Goal: Task Accomplishment & Management: Complete application form

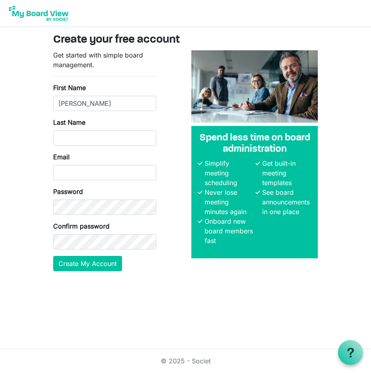
type input "Rebecca"
type input "Sham"
click at [78, 170] on input "Email" at bounding box center [105, 172] width 104 height 15
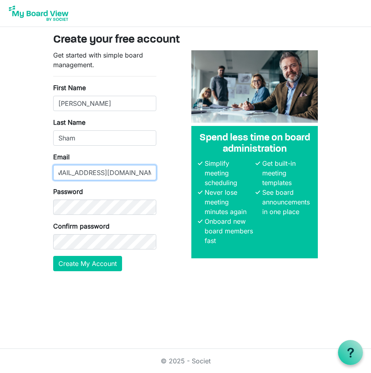
type input "Griseldaincorporated@proton.me"
click at [123, 227] on div "Confirm password" at bounding box center [105, 236] width 104 height 28
click at [124, 234] on div "Confirm password" at bounding box center [105, 236] width 104 height 28
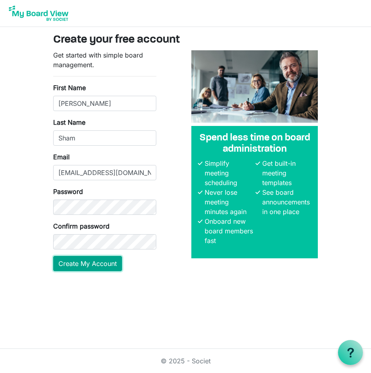
click at [98, 268] on button "Create My Account" at bounding box center [87, 263] width 69 height 15
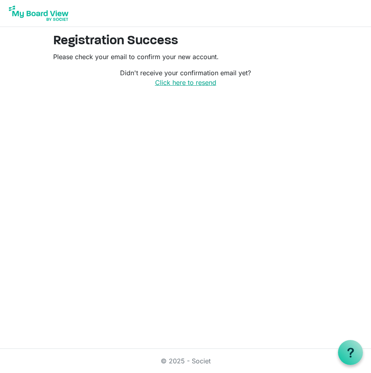
click at [185, 82] on link "Click here to resend" at bounding box center [185, 83] width 61 height 8
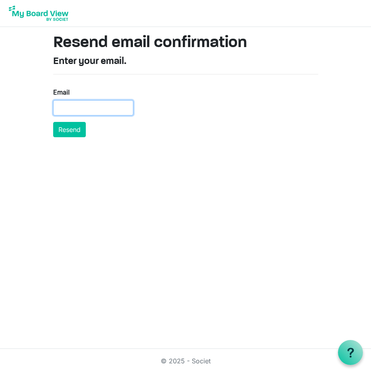
click at [96, 101] on input "Email" at bounding box center [93, 107] width 80 height 15
type input "[EMAIL_ADDRESS][DOMAIN_NAME]"
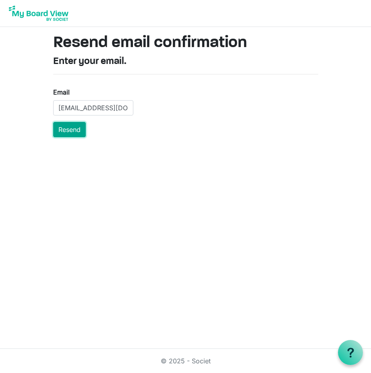
click at [77, 131] on button "Resend" at bounding box center [69, 129] width 33 height 15
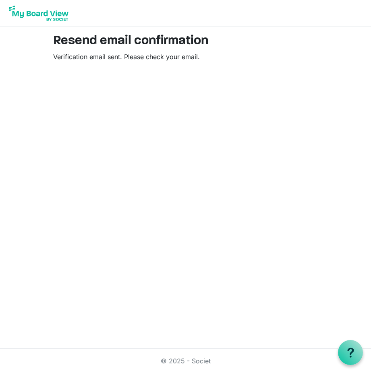
click at [40, 10] on img at bounding box center [38, 13] width 64 height 20
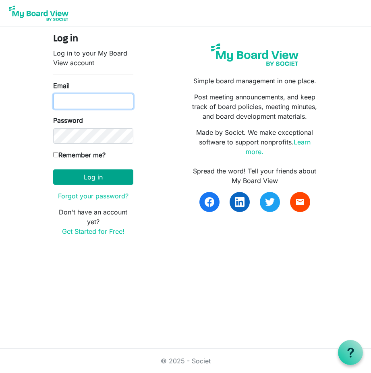
type input "[EMAIL_ADDRESS][DOMAIN_NAME]"
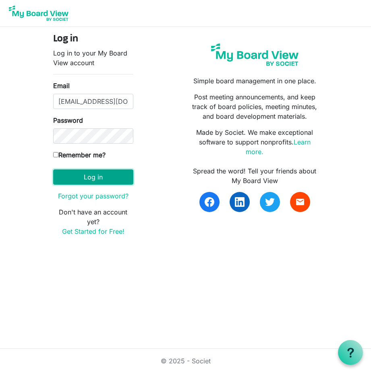
click at [92, 182] on button "Log in" at bounding box center [93, 177] width 80 height 15
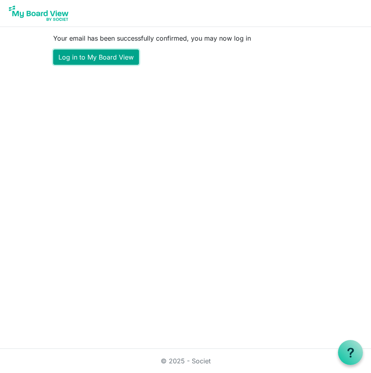
click at [96, 57] on link "Log in to My Board View" at bounding box center [96, 57] width 86 height 15
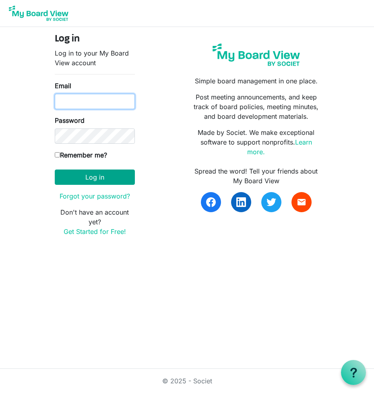
type input "[EMAIL_ADDRESS][DOMAIN_NAME]"
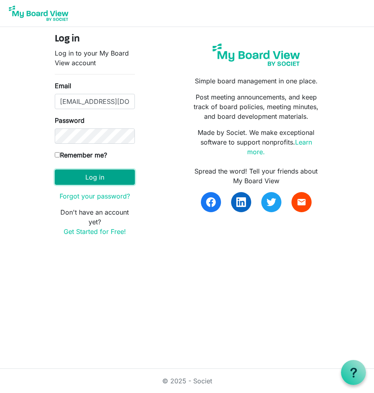
click at [134, 173] on button "Log in" at bounding box center [95, 177] width 80 height 15
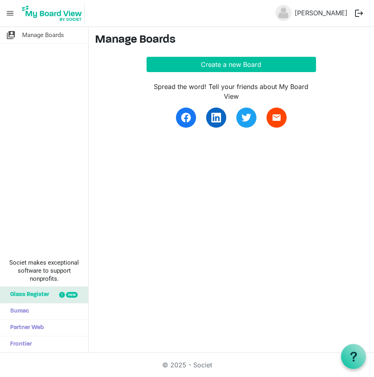
click at [241, 55] on main "Manage Boards Create a new Board Spread the word! Tell your friends about My Bo…" at bounding box center [232, 85] width 286 height 117
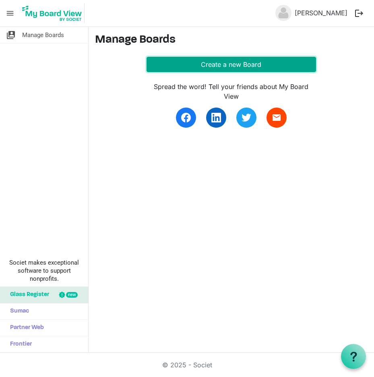
click at [243, 69] on button "Create a new Board" at bounding box center [232, 64] width 170 height 15
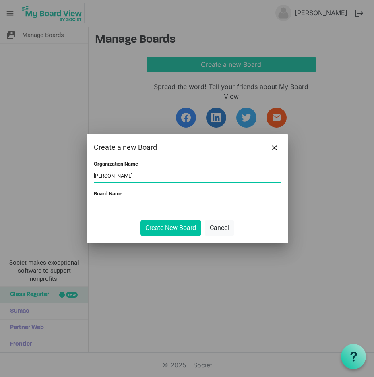
type input "[PERSON_NAME]"
click at [149, 203] on input "Board Name" at bounding box center [187, 206] width 187 height 12
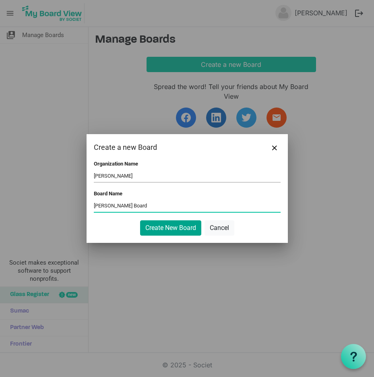
type input "Griselda Board"
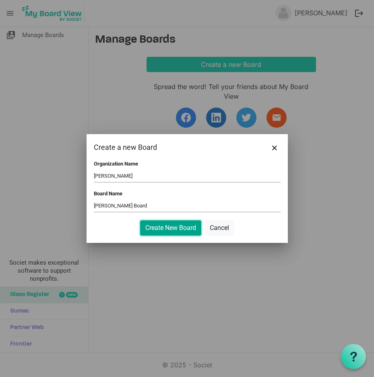
click at [192, 224] on button "Create New Board" at bounding box center [170, 227] width 61 height 15
click at [170, 221] on button "Create New Board" at bounding box center [170, 227] width 61 height 15
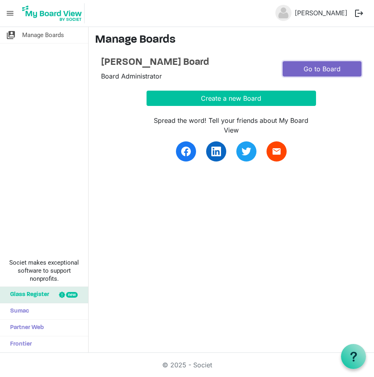
click at [327, 66] on link "Go to Board" at bounding box center [322, 68] width 79 height 15
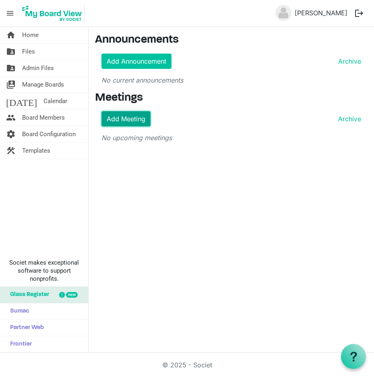
click at [132, 116] on link "Add Meeting" at bounding box center [125, 118] width 49 height 15
click at [58, 122] on span "Board Members" at bounding box center [43, 118] width 43 height 16
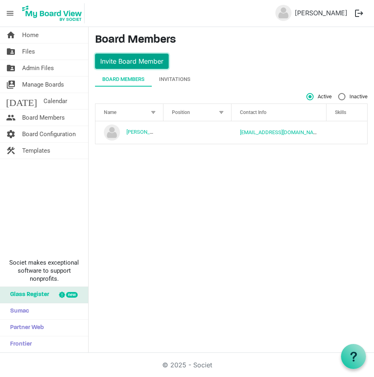
click at [150, 60] on button "Invite Board Member" at bounding box center [132, 61] width 74 height 15
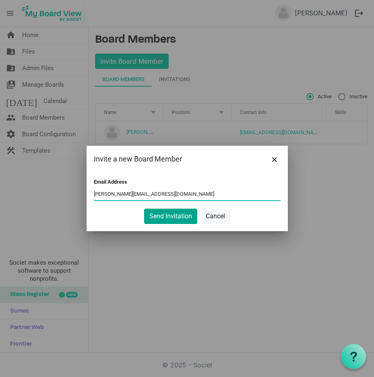
type input "ms.lalonde@proton.me"
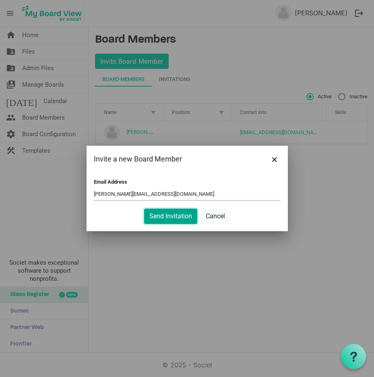
click at [186, 217] on button "Send Invitation" at bounding box center [170, 216] width 53 height 15
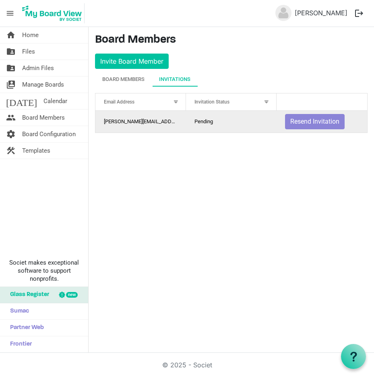
click at [170, 122] on td "ms.lalonde@proton.me" at bounding box center [140, 122] width 91 height 22
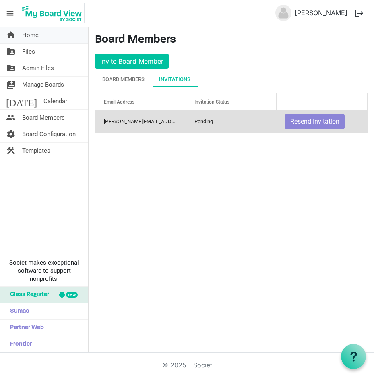
click at [31, 31] on span "Home" at bounding box center [30, 35] width 17 height 16
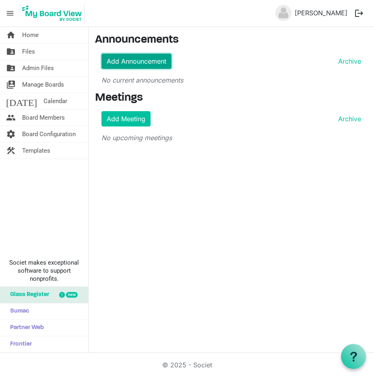
click at [130, 63] on link "Add Announcement" at bounding box center [136, 61] width 70 height 15
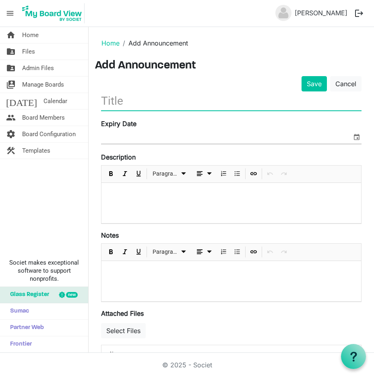
click at [165, 104] on input "text" at bounding box center [231, 100] width 261 height 19
click at [348, 88] on link "Cancel" at bounding box center [345, 83] width 31 height 15
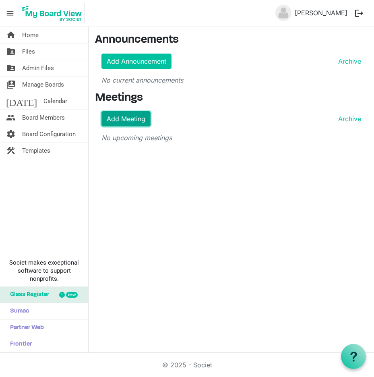
click at [130, 120] on link "Add Meeting" at bounding box center [125, 118] width 49 height 15
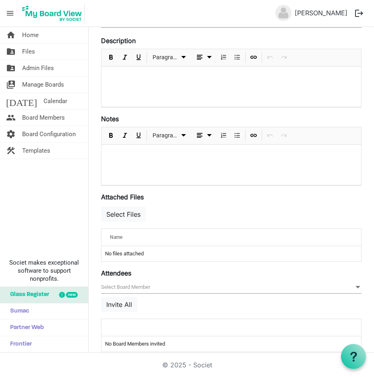
scroll to position [195, 0]
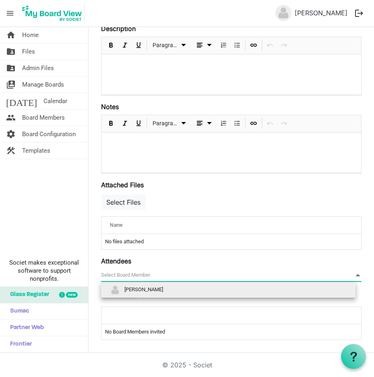
click at [213, 274] on span "null" at bounding box center [231, 275] width 261 height 12
click at [171, 289] on li "[PERSON_NAME]" at bounding box center [228, 289] width 255 height 15
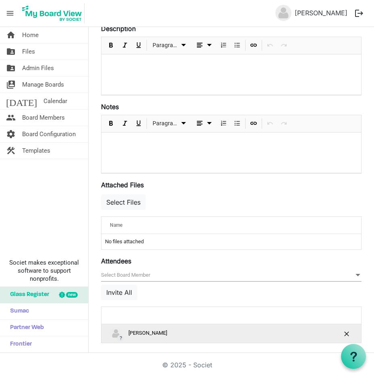
click at [333, 329] on td "is Command column column header" at bounding box center [336, 333] width 50 height 19
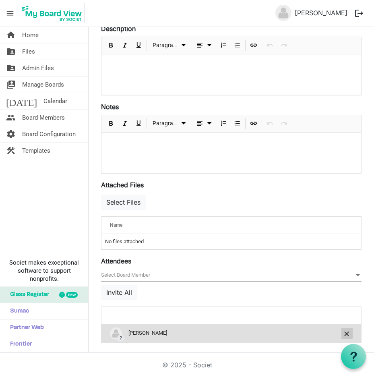
click at [342, 332] on button "is Command column column header" at bounding box center [347, 333] width 11 height 11
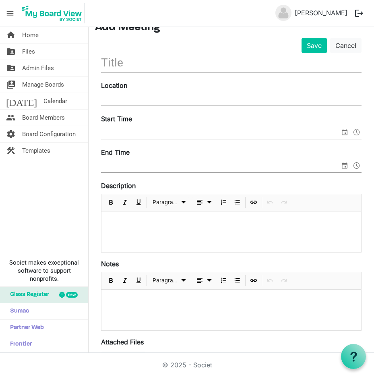
scroll to position [0, 0]
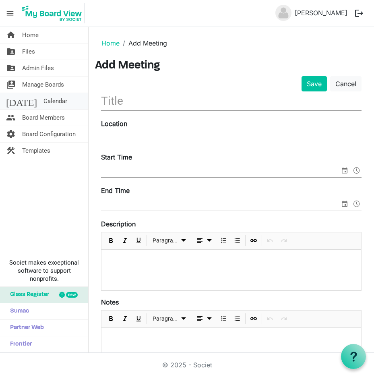
click at [43, 95] on span "Calendar" at bounding box center [55, 101] width 24 height 16
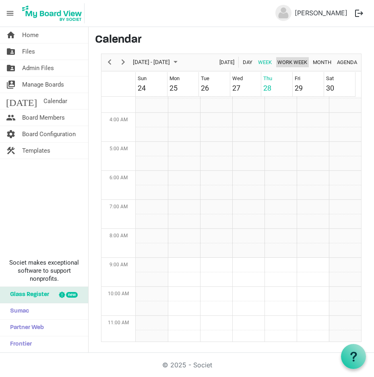
click at [297, 64] on span "Work Week" at bounding box center [292, 62] width 31 height 10
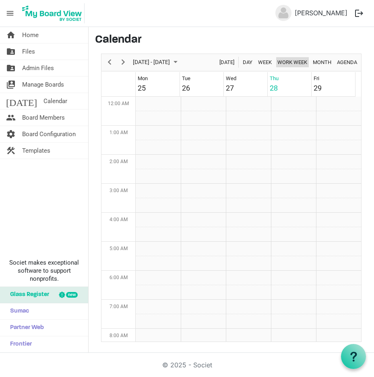
scroll to position [100, 0]
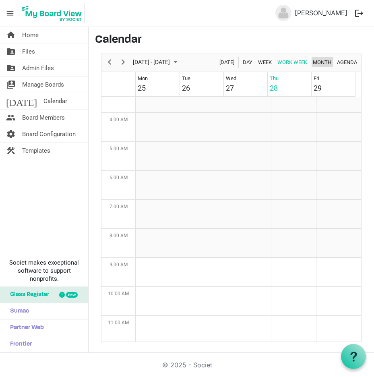
click at [321, 63] on span "Month" at bounding box center [322, 62] width 20 height 10
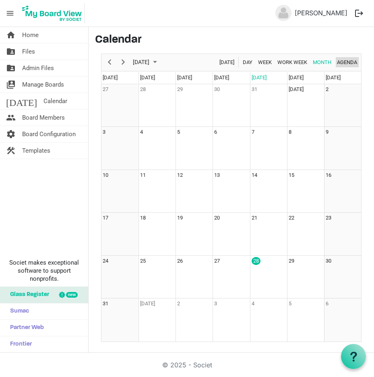
click at [339, 59] on span "Agenda" at bounding box center [347, 62] width 22 height 10
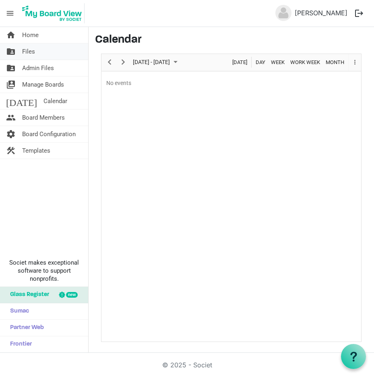
click at [38, 52] on link "folder_shared Files" at bounding box center [44, 51] width 88 height 16
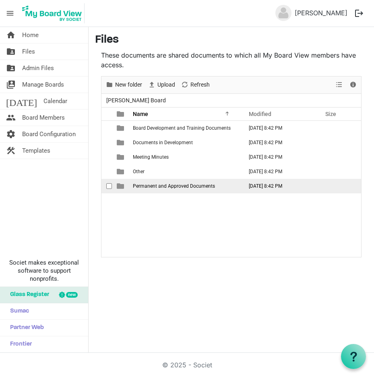
click at [175, 190] on td "Permanent and Approved Documents" at bounding box center [185, 186] width 110 height 14
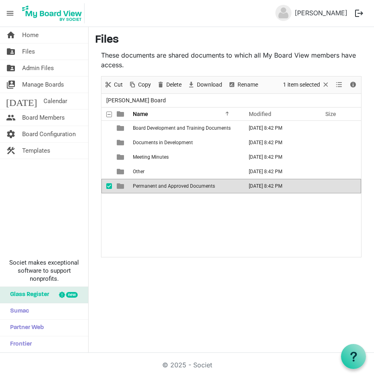
click at [175, 190] on td "Permanent and Approved Documents" at bounding box center [185, 186] width 110 height 14
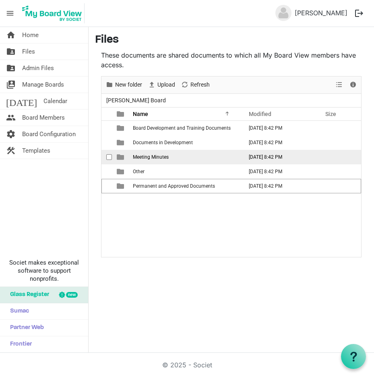
click at [149, 154] on span "Meeting Minutes" at bounding box center [151, 157] width 36 height 6
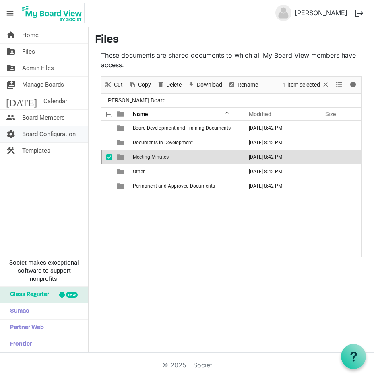
click at [55, 136] on span "Board Configuration" at bounding box center [49, 134] width 54 height 16
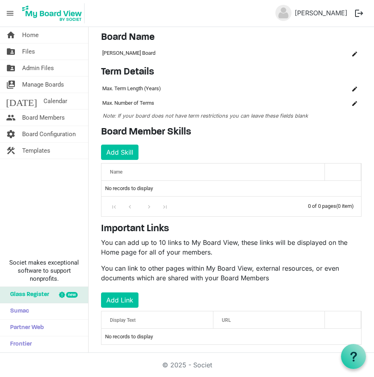
scroll to position [33, 0]
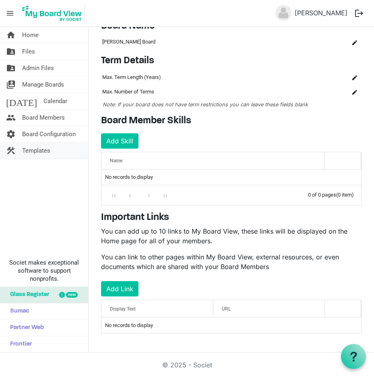
click at [48, 148] on span "Templates" at bounding box center [36, 151] width 28 height 16
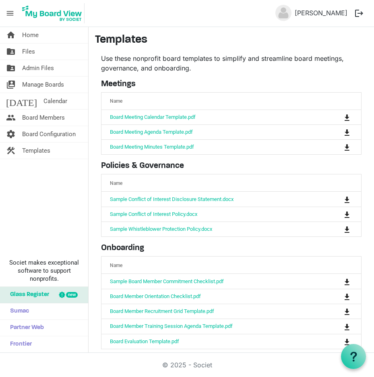
scroll to position [8, 0]
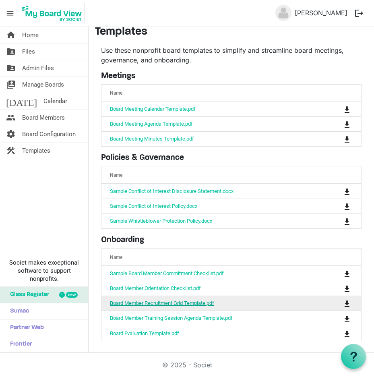
click at [163, 301] on link "Board Member Recruitment Grid Template.pdf" at bounding box center [162, 303] width 104 height 6
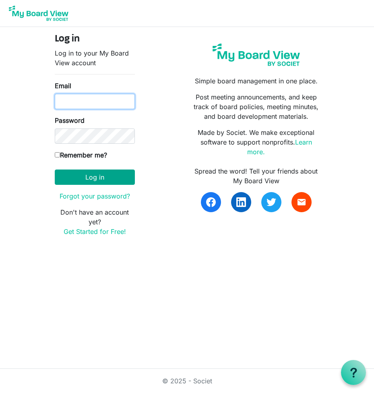
type input "Griseldaincorporated@proton.me"
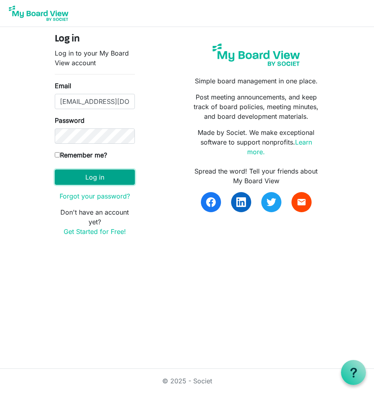
click at [104, 184] on button "Log in" at bounding box center [95, 177] width 80 height 15
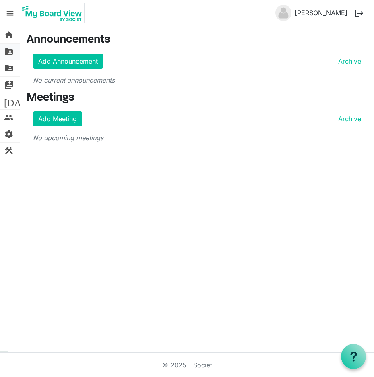
click at [12, 51] on span "folder_shared" at bounding box center [9, 51] width 10 height 16
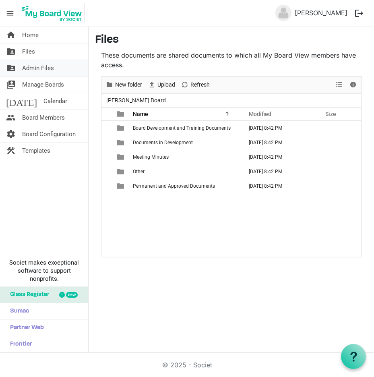
click at [37, 66] on span "Admin Files" at bounding box center [38, 68] width 32 height 16
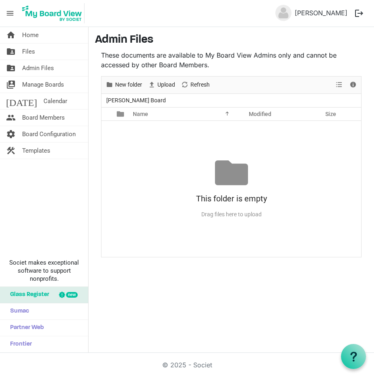
click at [195, 149] on div "No records to display This folder is empty Drag files here to upload" at bounding box center [231, 189] width 260 height 136
click at [43, 134] on span "Board Configuration" at bounding box center [49, 134] width 54 height 16
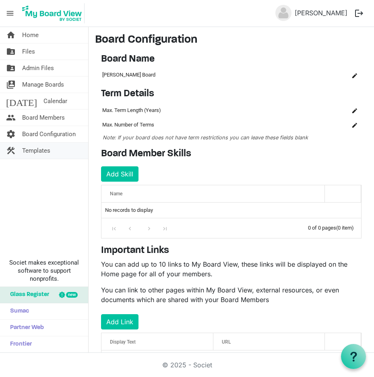
click at [29, 147] on span "Templates" at bounding box center [36, 151] width 28 height 16
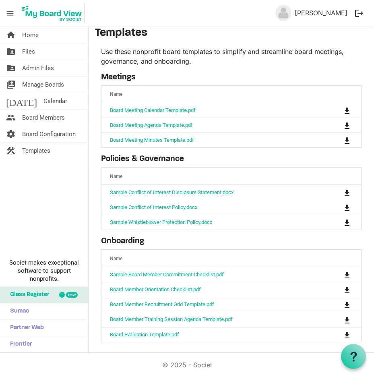
scroll to position [8, 0]
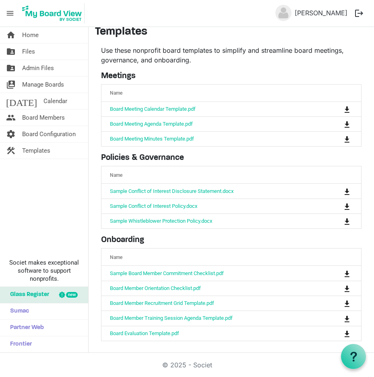
click at [360, 137] on div "Use these nonprofit board templates to simplify and streamline board meetings, …" at bounding box center [231, 194] width 273 height 296
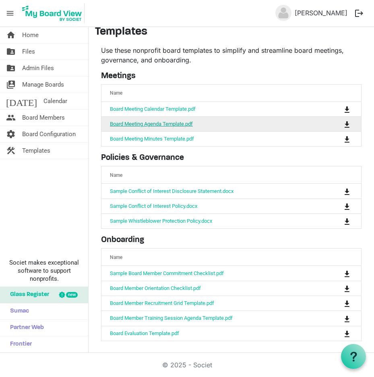
click at [153, 121] on link "Board Meeting Agenda Template.pdf" at bounding box center [151, 124] width 83 height 6
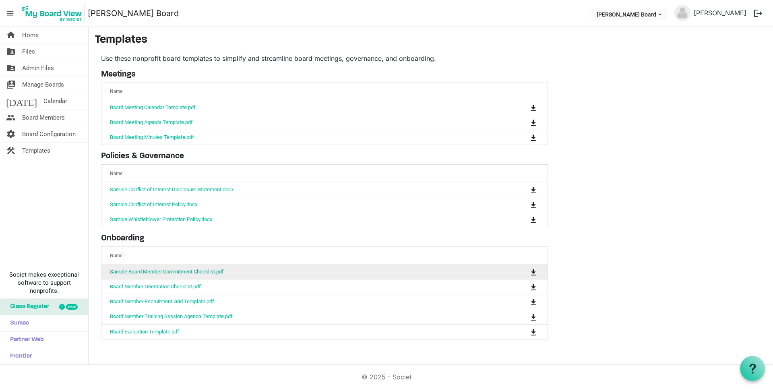
click at [181, 272] on link "Sample Board Member Commitment Checklist.pdf" at bounding box center [167, 272] width 114 height 6
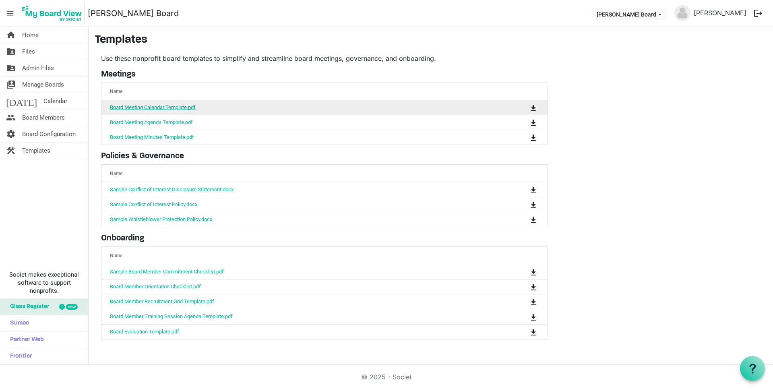
click at [166, 108] on link "Board Meeting Calendar Template.pdf" at bounding box center [153, 107] width 86 height 6
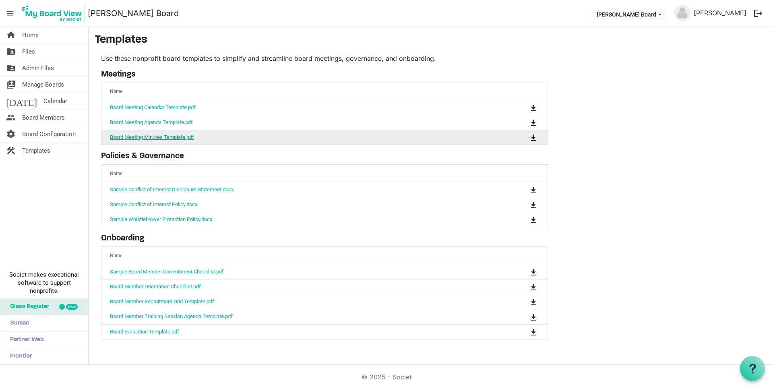
click at [168, 136] on link "Board Meeting Minutes Template.pdf" at bounding box center [152, 137] width 84 height 6
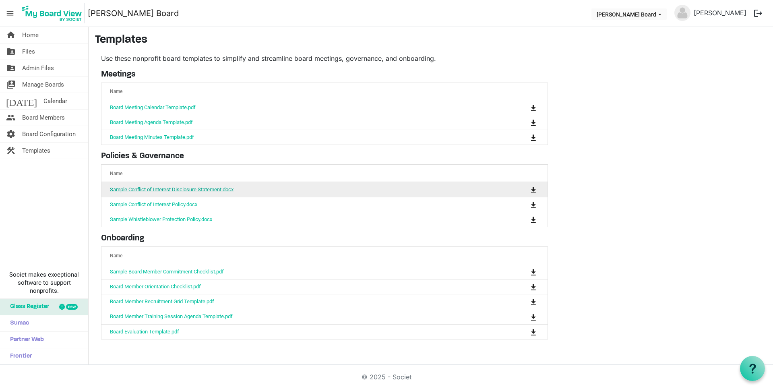
click at [201, 191] on link "Sample Conflict of Interest Disclosure Statement.docx" at bounding box center [172, 189] width 124 height 6
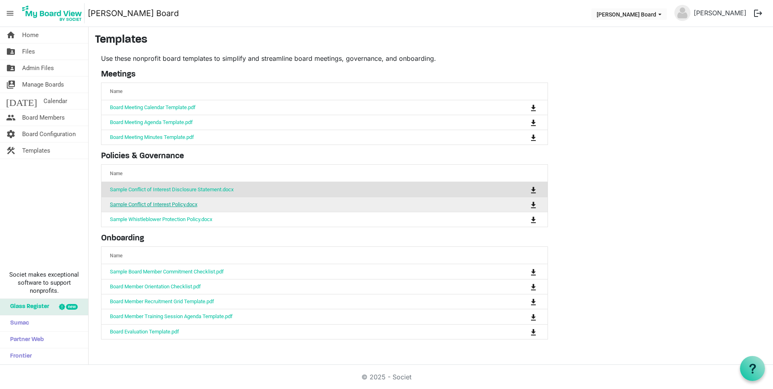
click at [158, 205] on link "Sample Conflict of Interest Policy.docx" at bounding box center [153, 204] width 87 height 6
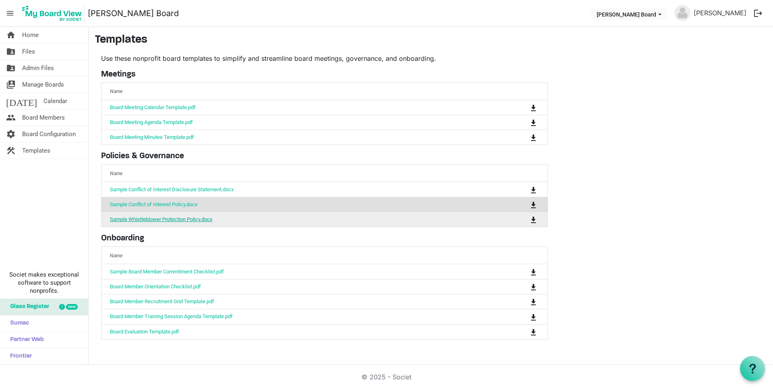
click at [173, 218] on link "Sample Whistleblower Protection Policy.docx" at bounding box center [161, 219] width 102 height 6
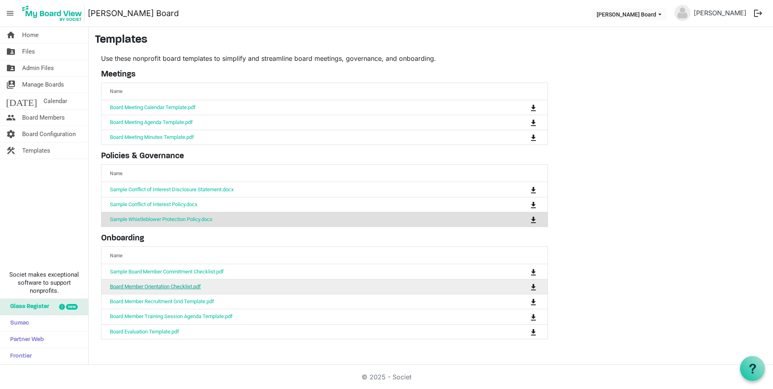
click at [158, 284] on link "Board Member Orientation Checklist.pdf" at bounding box center [155, 287] width 91 height 6
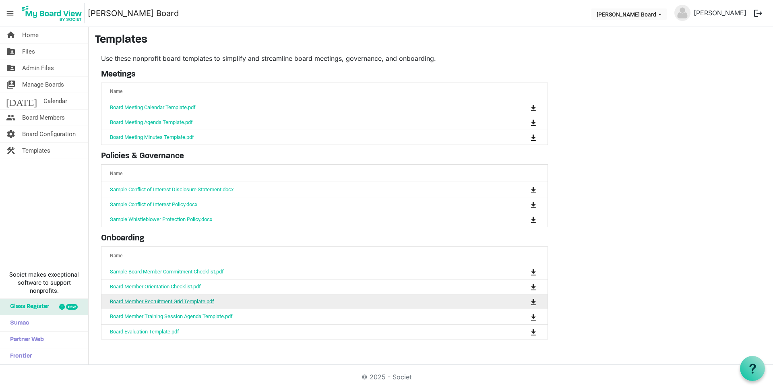
click at [168, 301] on link "Board Member Recruitment Grid Template.pdf" at bounding box center [162, 301] width 104 height 6
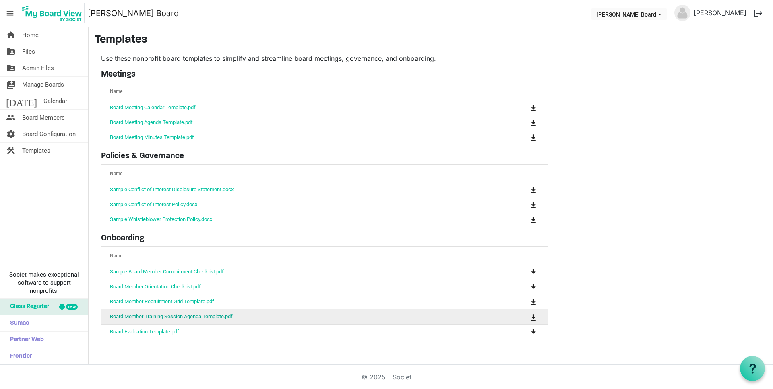
click at [204, 316] on link "Board Member Training Session Agenda Template.pdf" at bounding box center [171, 316] width 123 height 6
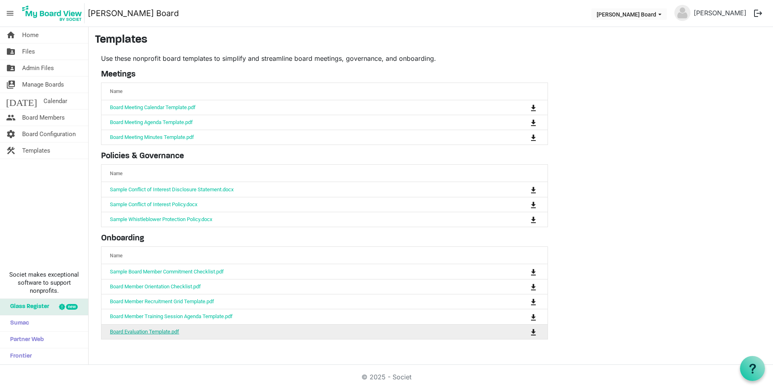
click at [148, 331] on link "Board Evaluation Template.pdf" at bounding box center [144, 332] width 69 height 6
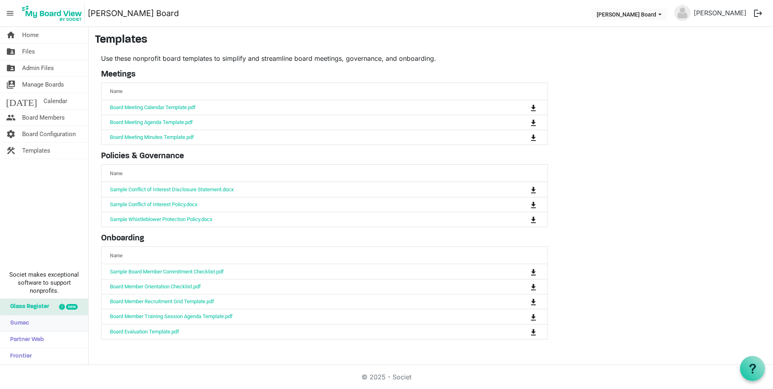
click at [27, 319] on span "Sumac" at bounding box center [17, 323] width 23 height 16
click at [37, 31] on span "Home" at bounding box center [30, 35] width 17 height 16
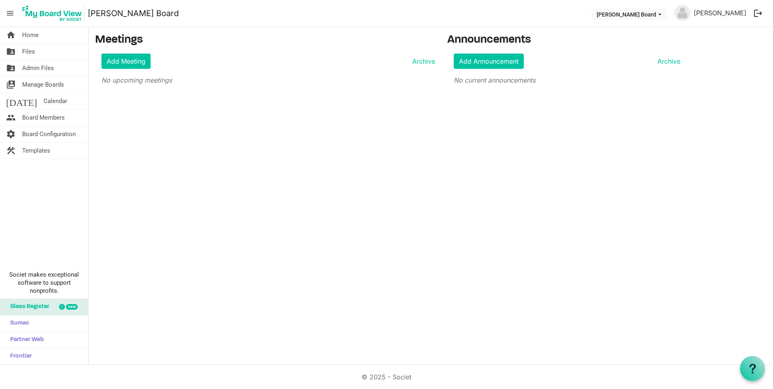
click at [0, 2] on nav "menu [PERSON_NAME] Board [PERSON_NAME] Board [PERSON_NAME] logout" at bounding box center [386, 13] width 773 height 27
click at [5, 8] on span "menu" at bounding box center [9, 13] width 15 height 15
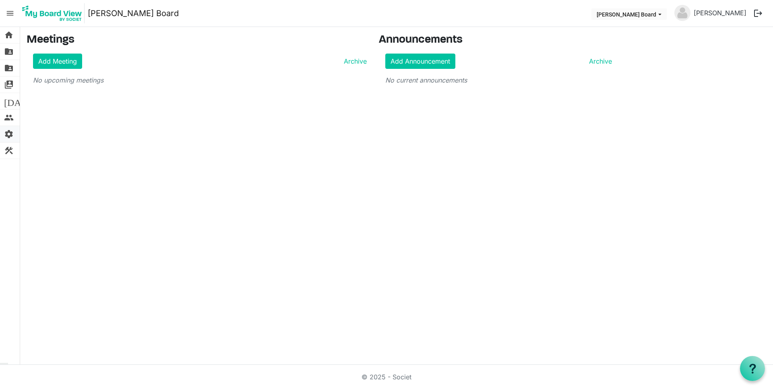
click at [6, 132] on span "settings" at bounding box center [9, 134] width 10 height 16
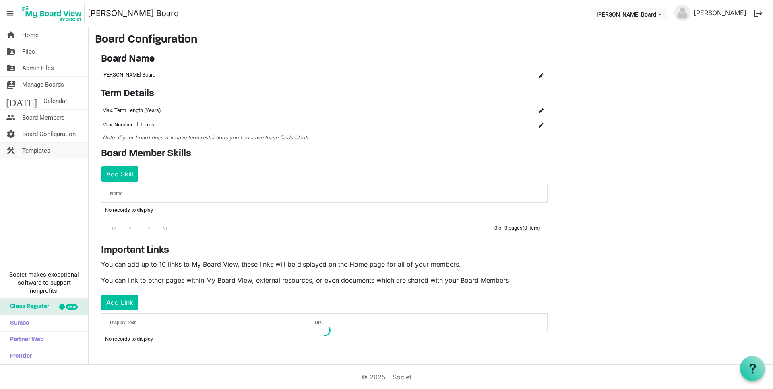
click at [34, 153] on span "Templates" at bounding box center [36, 151] width 28 height 16
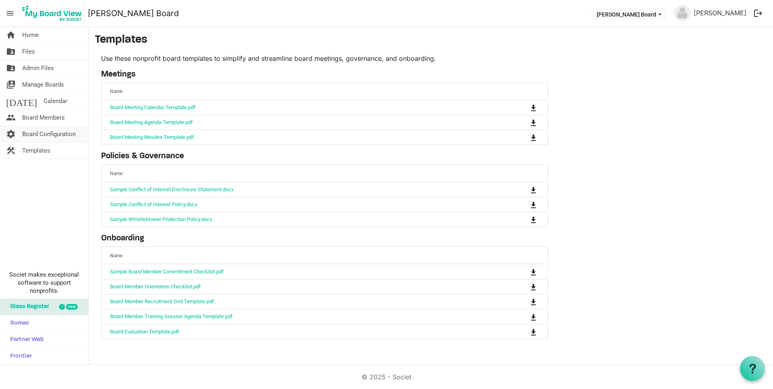
click at [44, 135] on span "Board Configuration" at bounding box center [49, 134] width 54 height 16
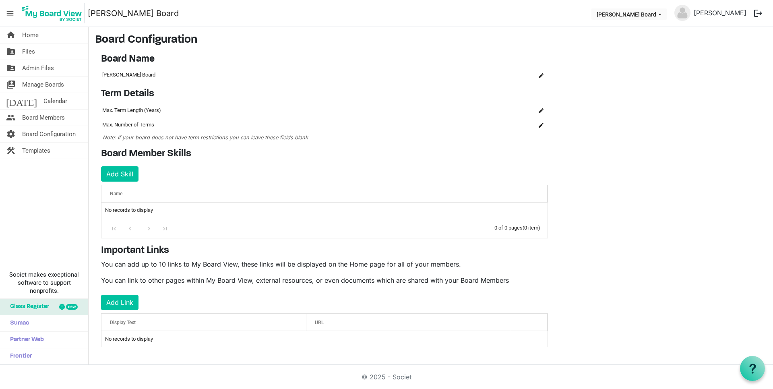
click at [150, 88] on h4 "Term Details" at bounding box center [324, 94] width 447 height 12
click at [123, 177] on button "Add Skill" at bounding box center [119, 173] width 37 height 15
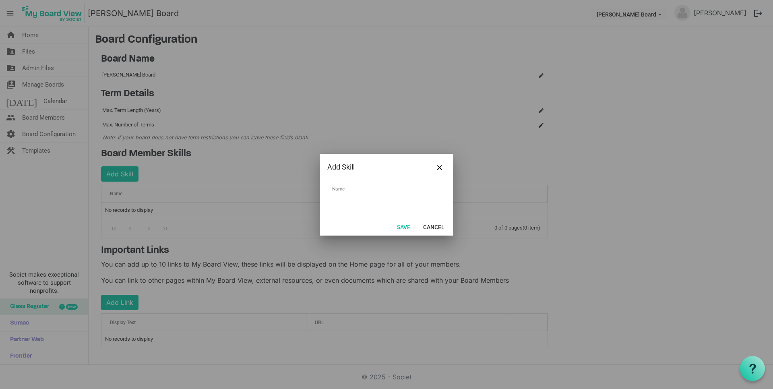
click at [446, 167] on div "Add Skill" at bounding box center [386, 167] width 133 height 27
click at [444, 166] on button "Close" at bounding box center [440, 167] width 12 height 12
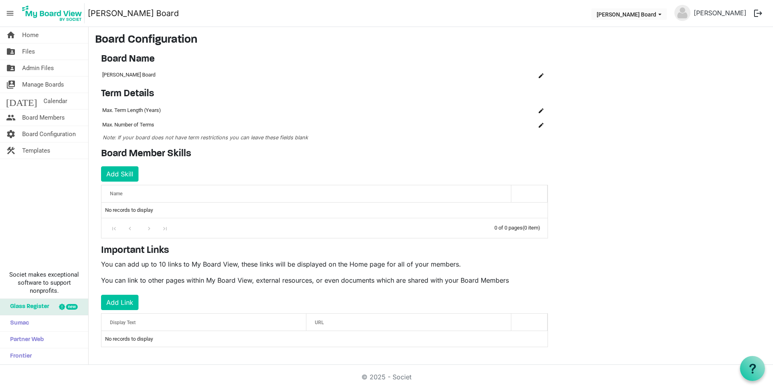
scroll to position [2, 0]
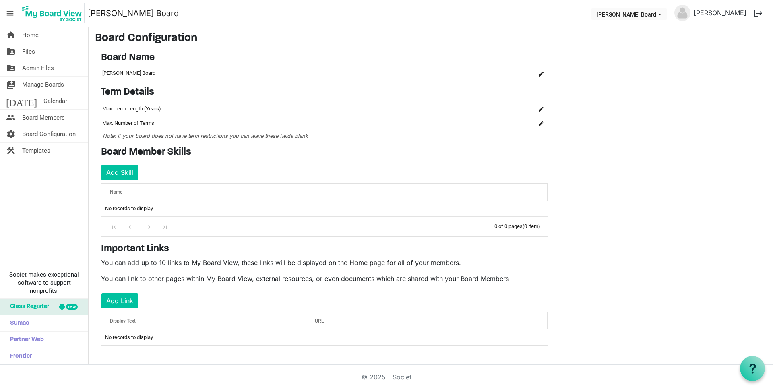
click at [9, 15] on span "menu" at bounding box center [9, 13] width 15 height 15
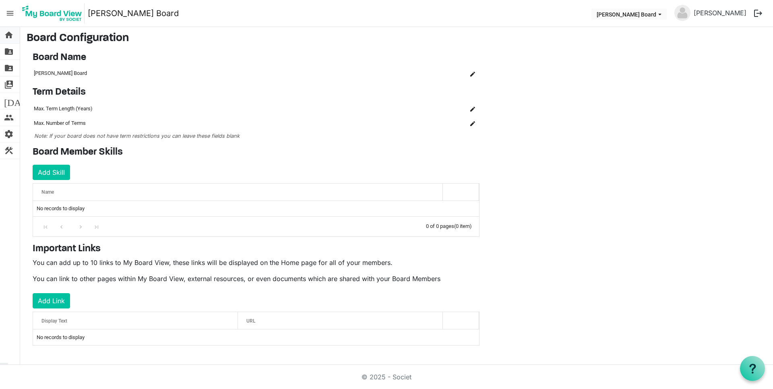
click at [1, 37] on link "home Home" at bounding box center [10, 35] width 20 height 16
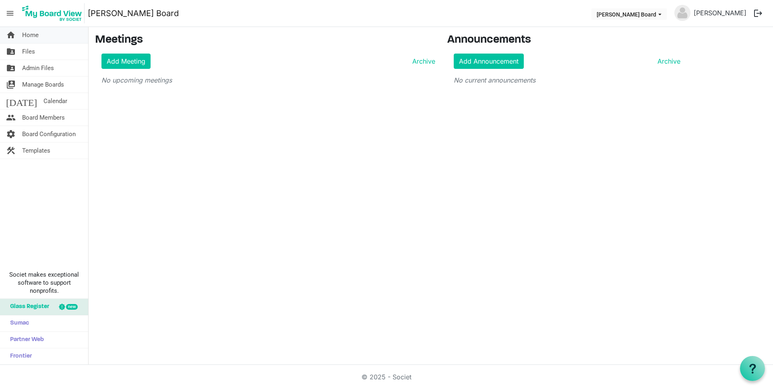
click at [25, 33] on span "Home" at bounding box center [30, 35] width 17 height 16
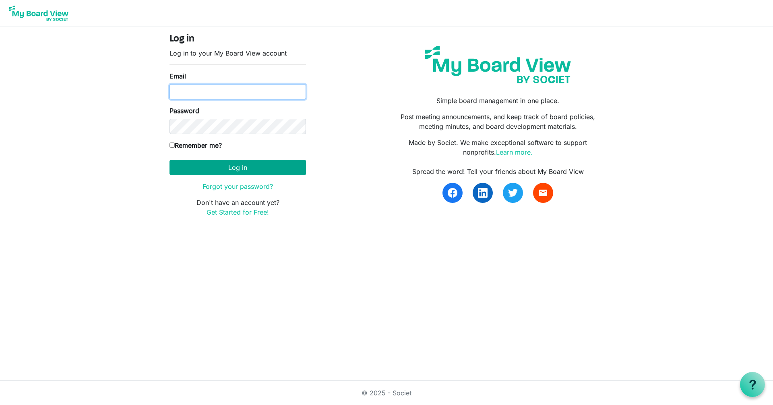
type input "Griseldaincorporated@proton.me"
click at [258, 166] on button "Log in" at bounding box center [238, 167] width 137 height 15
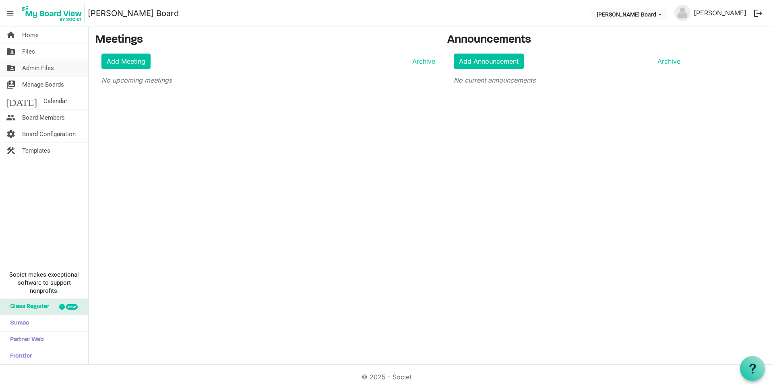
click at [39, 68] on span "Admin Files" at bounding box center [38, 68] width 32 height 16
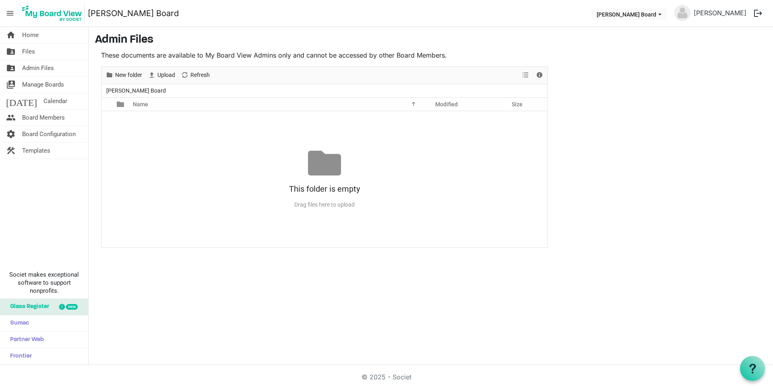
click at [47, 48] on link "folder_shared Files" at bounding box center [44, 51] width 88 height 16
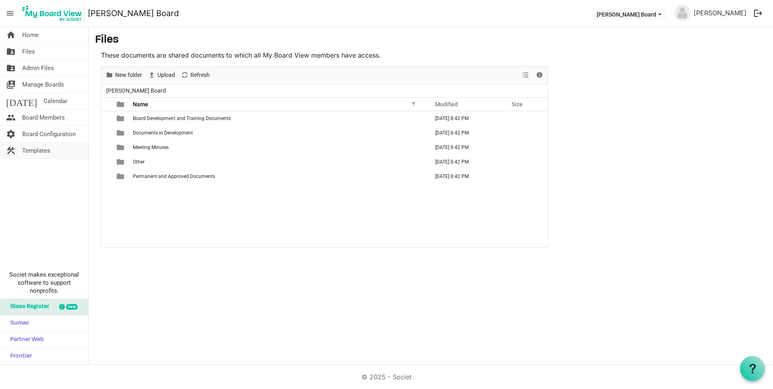
click at [45, 147] on span "Templates" at bounding box center [36, 151] width 28 height 16
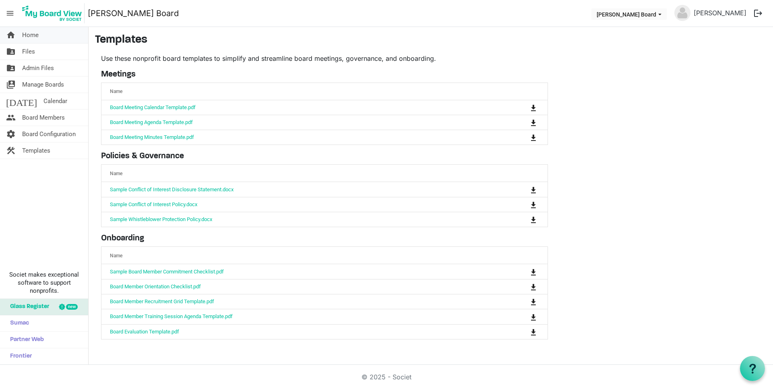
click at [54, 33] on link "home Home" at bounding box center [44, 35] width 88 height 16
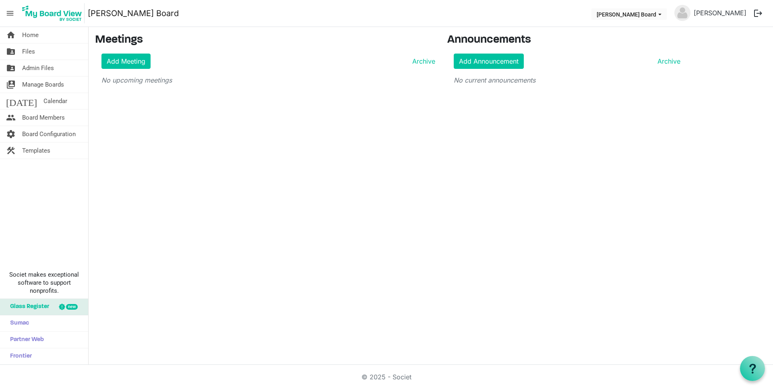
click at [58, 14] on img at bounding box center [52, 13] width 65 height 20
